Goal: Task Accomplishment & Management: Complete application form

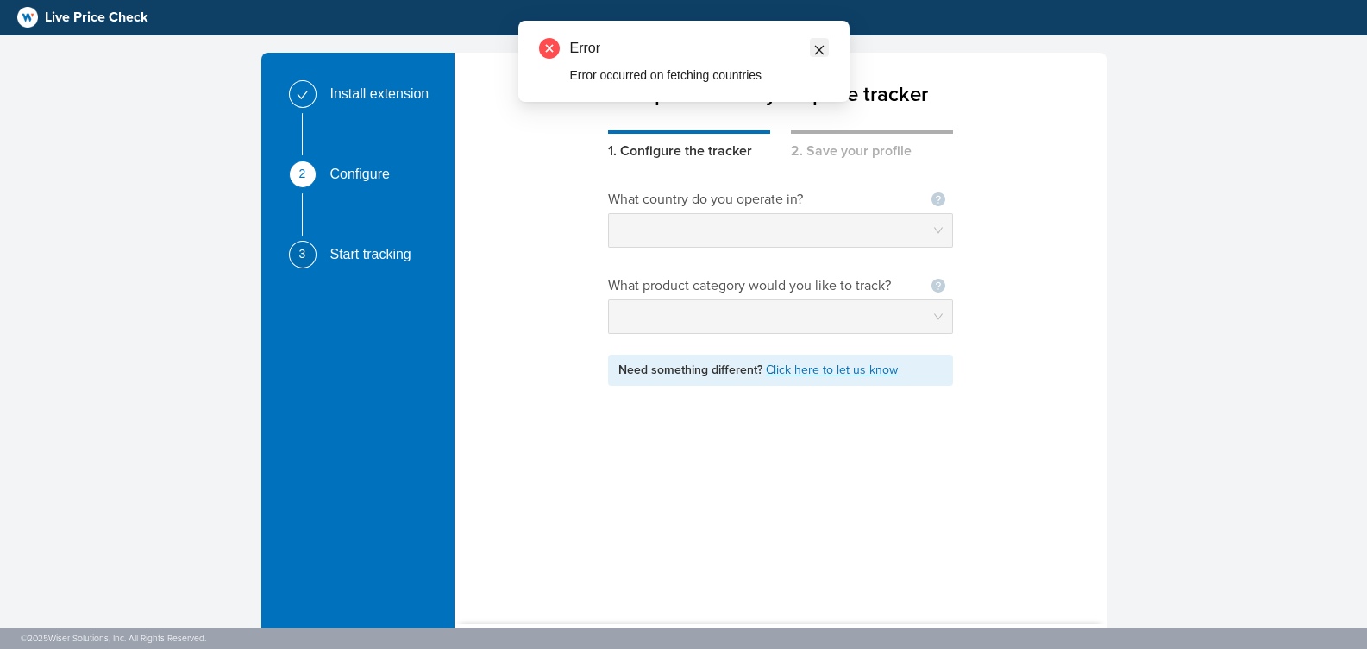
click at [810, 53] on link at bounding box center [819, 47] width 19 height 19
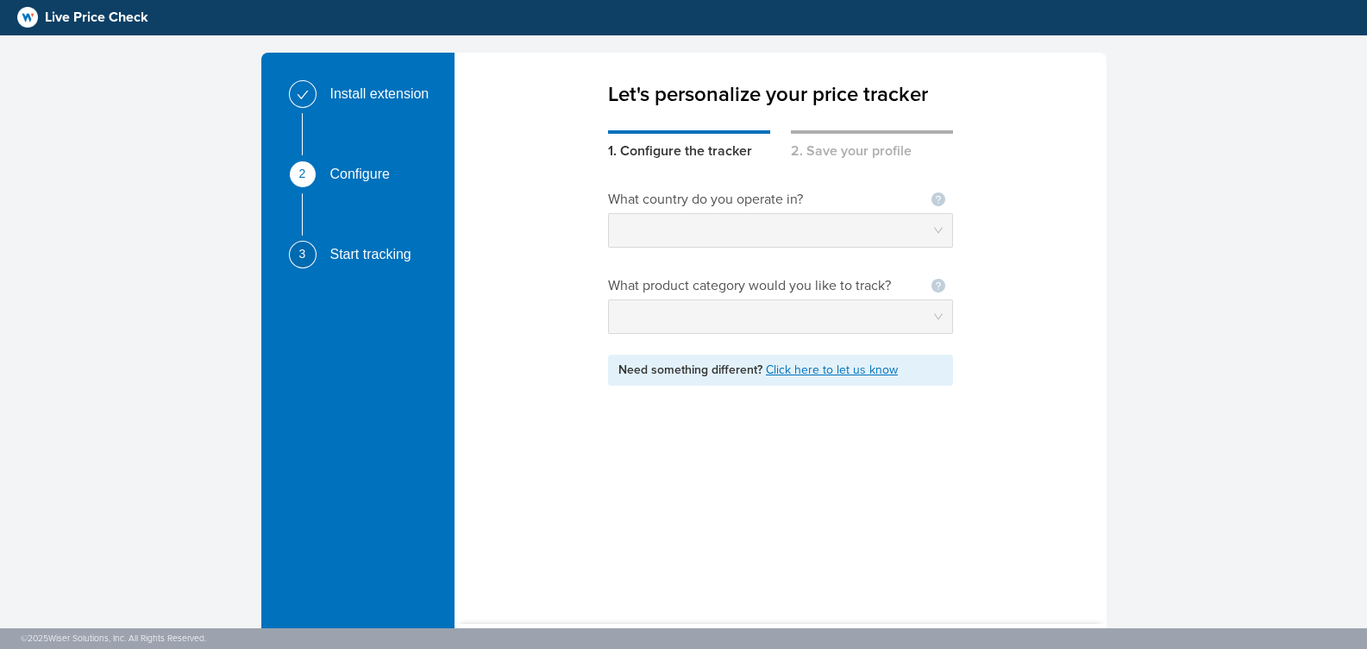
click at [324, 97] on div "Install extension" at bounding box center [369, 100] width 160 height 41
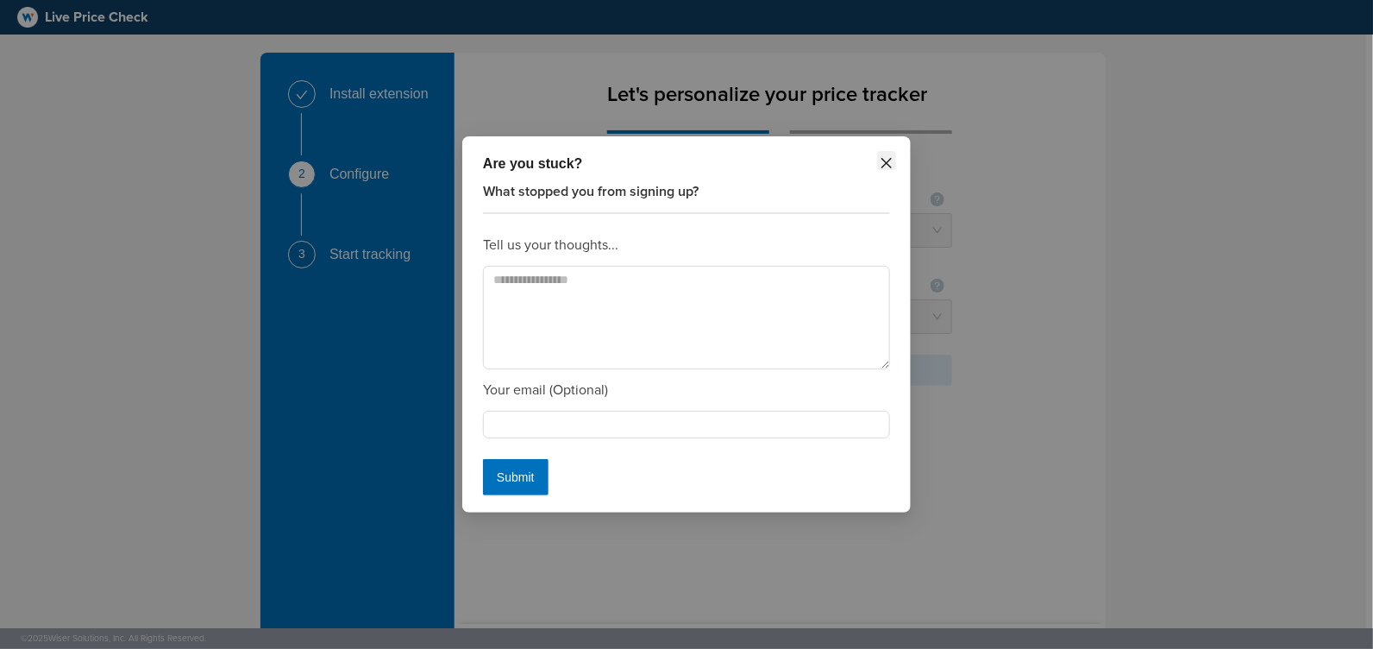
click at [889, 169] on icon "close" at bounding box center [887, 163] width 14 height 14
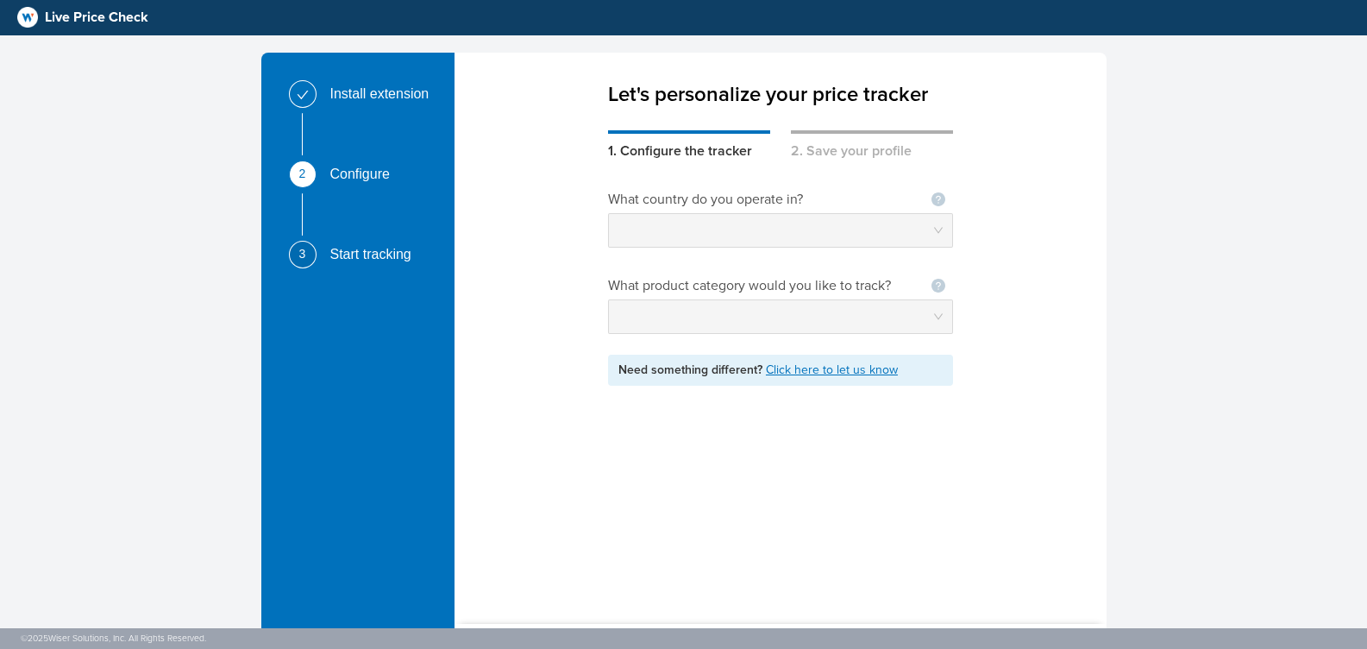
drag, startPoint x: 511, startPoint y: 150, endPoint x: 470, endPoint y: 129, distance: 45.9
click at [509, 149] on div "Let's personalize your price tracker 1. Configure the tracker 2. Save your prof…" at bounding box center [780, 327] width 651 height 549
click at [352, 87] on div "Install extension" at bounding box center [386, 94] width 113 height 28
click at [299, 87] on span at bounding box center [303, 93] width 12 height 15
click at [790, 370] on link "Click here to let us know" at bounding box center [832, 369] width 132 height 15
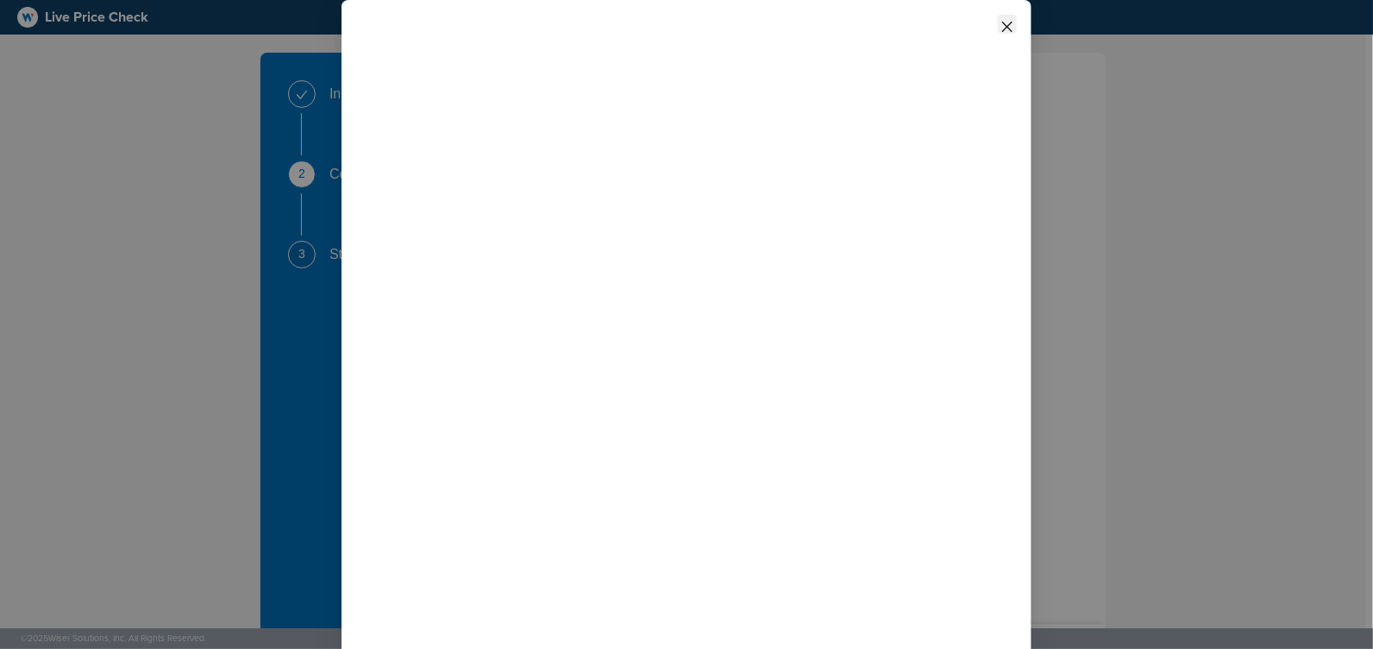
click at [1009, 25] on icon "close" at bounding box center [1008, 27] width 14 height 14
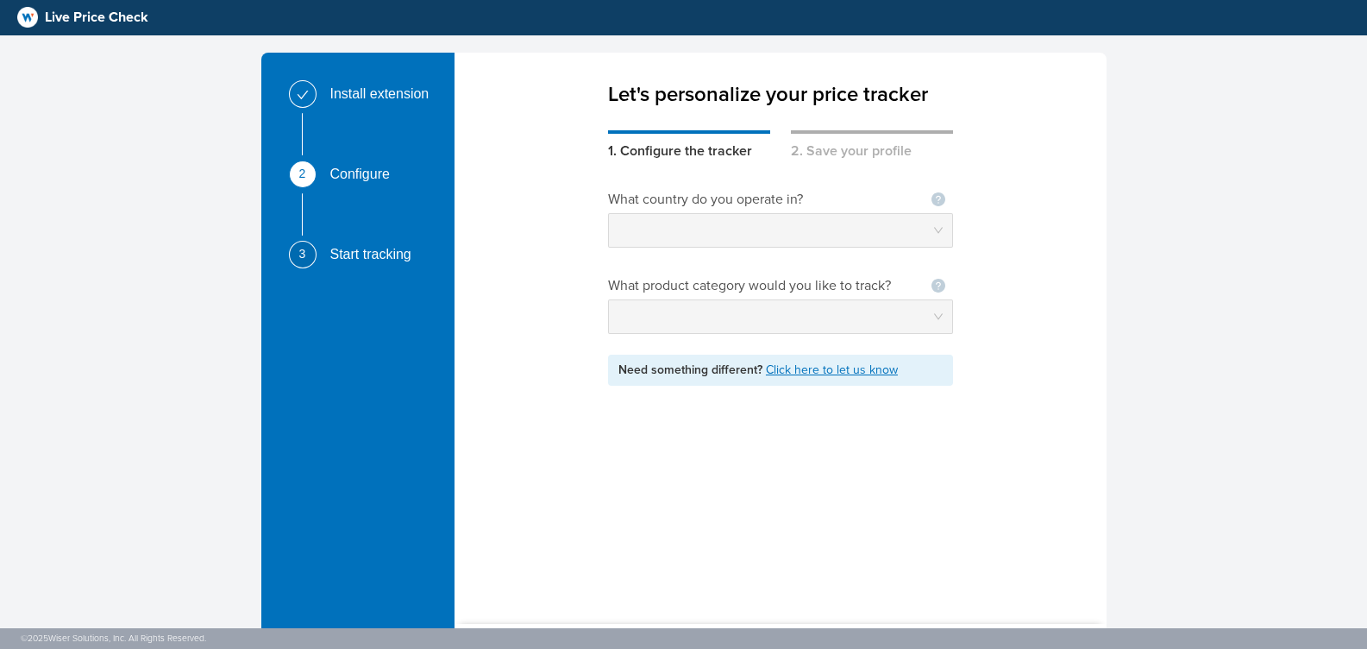
drag, startPoint x: 1213, startPoint y: 123, endPoint x: 1190, endPoint y: 93, distance: 38.1
click at [1213, 122] on div "Install extension 2 Configure 3 Start tracking Let's personalize your price tra…" at bounding box center [683, 366] width 1367 height 733
click at [1175, 72] on div "Install extension 2 Configure 3 Start tracking Let's personalize your price tra…" at bounding box center [683, 366] width 1367 height 733
click at [1042, 205] on div "What country do you operate in? Not seeing your country ? Let us know What prod…" at bounding box center [780, 381] width 651 height 440
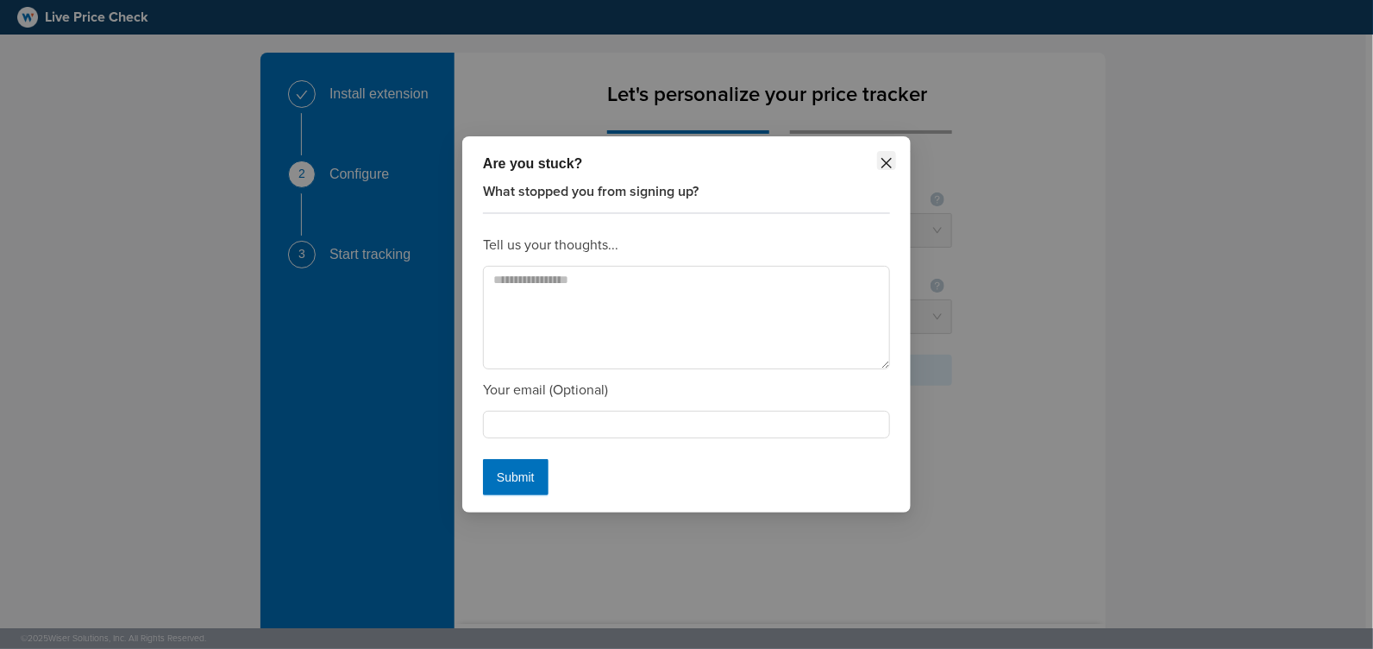
click at [889, 173] on div "Are you stuck?" at bounding box center [686, 164] width 407 height 21
